Goal: Check status: Check status

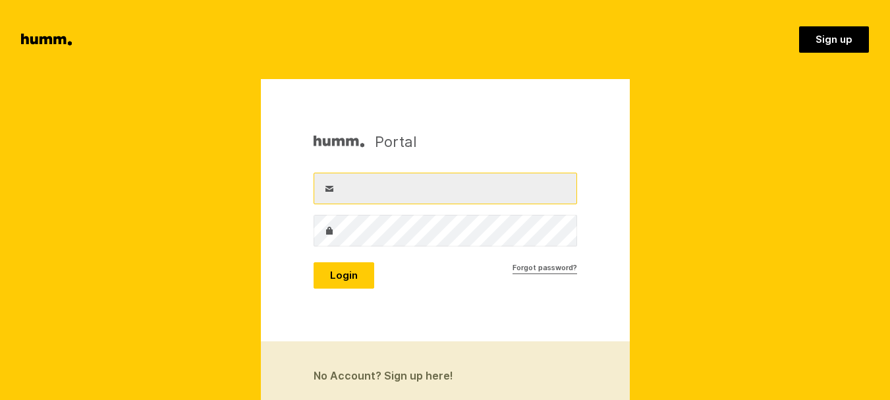
click at [444, 194] on input "Username" at bounding box center [446, 189] width 264 height 32
type input "[EMAIL_ADDRESS][DOMAIN_NAME]"
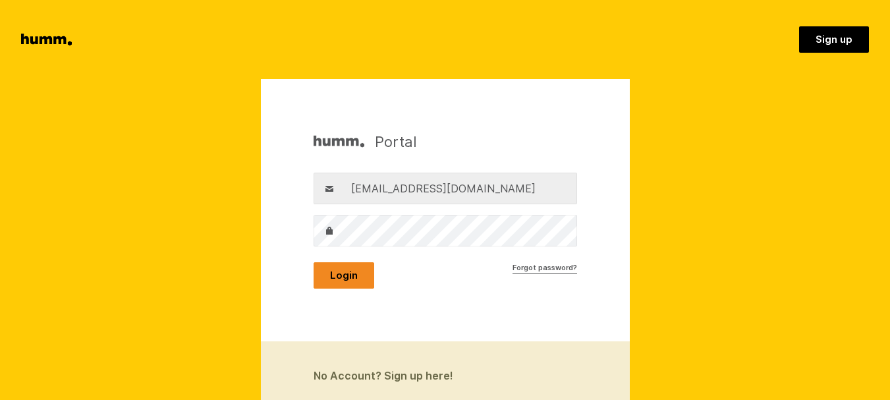
click at [345, 277] on button "Login" at bounding box center [344, 275] width 61 height 26
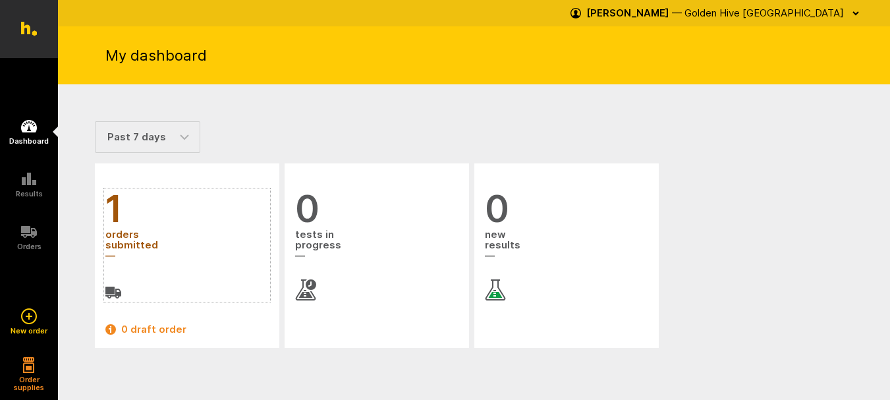
click at [135, 240] on span "orders submitted" at bounding box center [186, 246] width 163 height 36
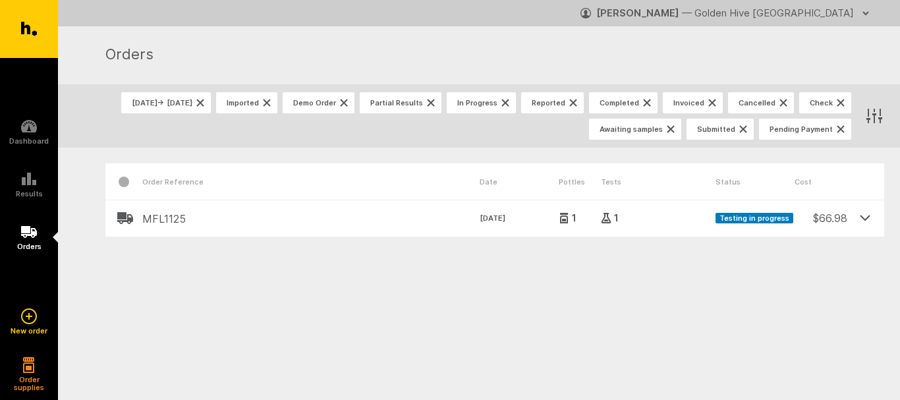
click at [865, 219] on icon at bounding box center [865, 217] width 9 height 5
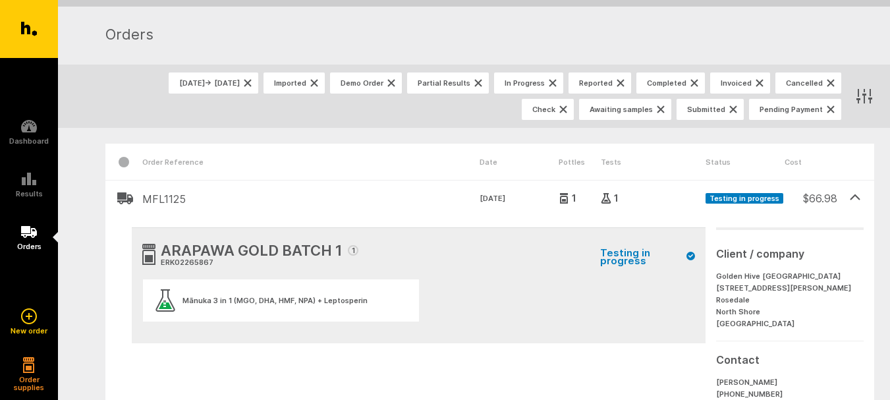
scroll to position [66, 0]
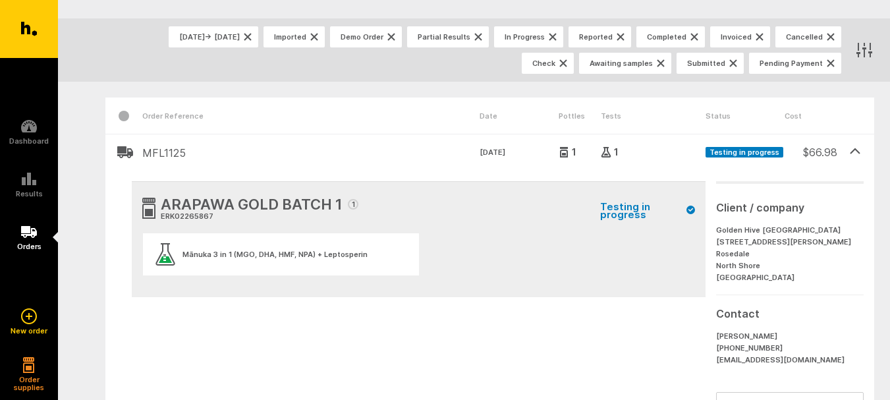
click at [281, 260] on div "Mānuka 3 in 1 (MGO, DHA, HMF, NPA) + Leptosperin" at bounding box center [281, 254] width 276 height 42
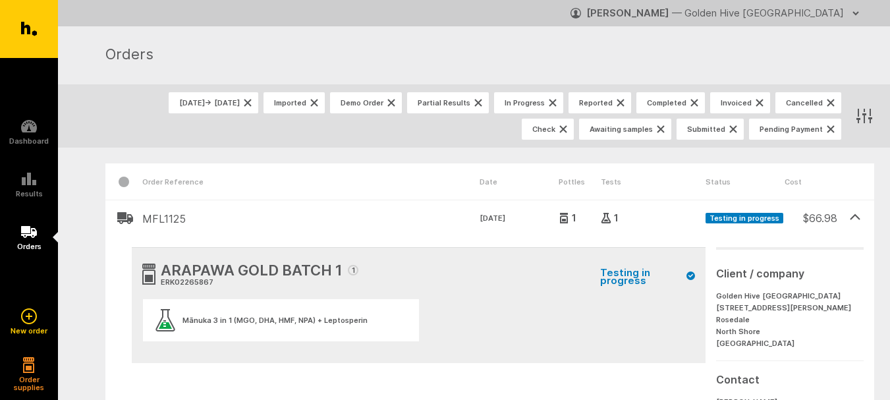
click at [855, 11] on icon "button" at bounding box center [856, 13] width 11 height 11
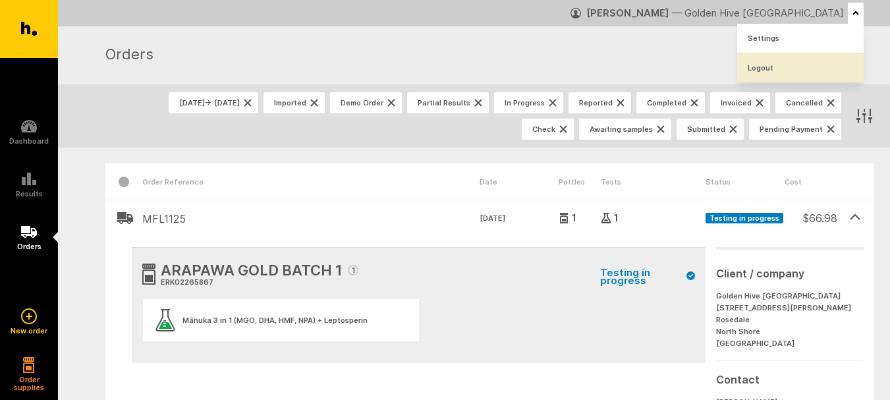
click at [758, 67] on link "Logout" at bounding box center [800, 67] width 127 height 29
